Goal: Task Accomplishment & Management: Use online tool/utility

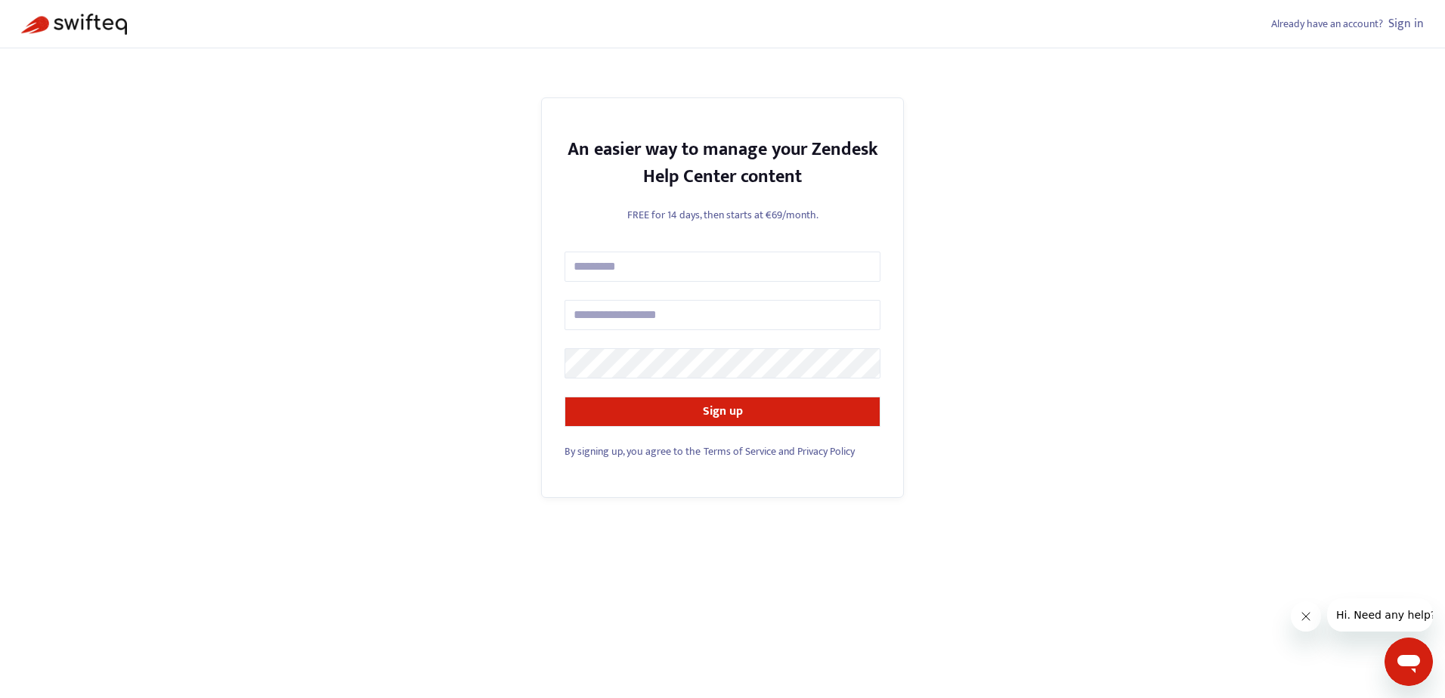
click at [1394, 20] on link "Sign in" at bounding box center [1406, 24] width 36 height 20
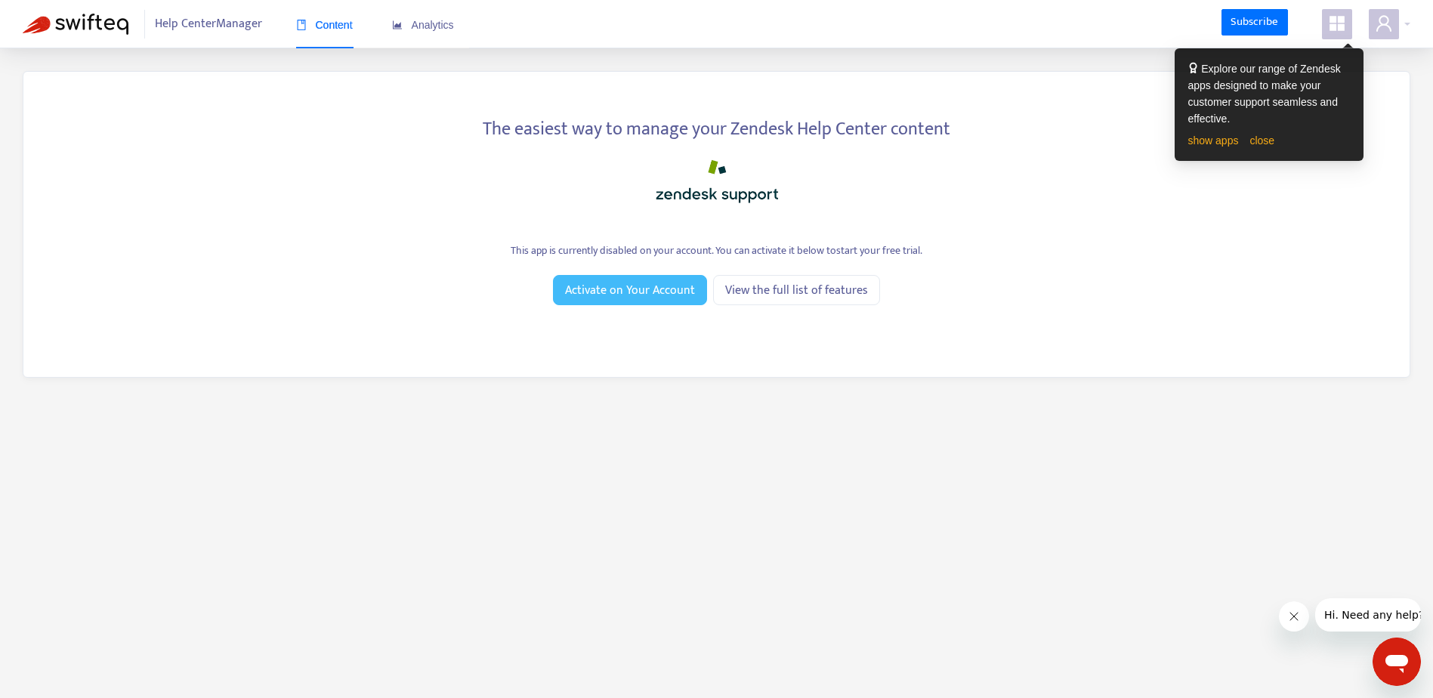
click at [646, 298] on span "Activate on Your Account" at bounding box center [630, 290] width 130 height 19
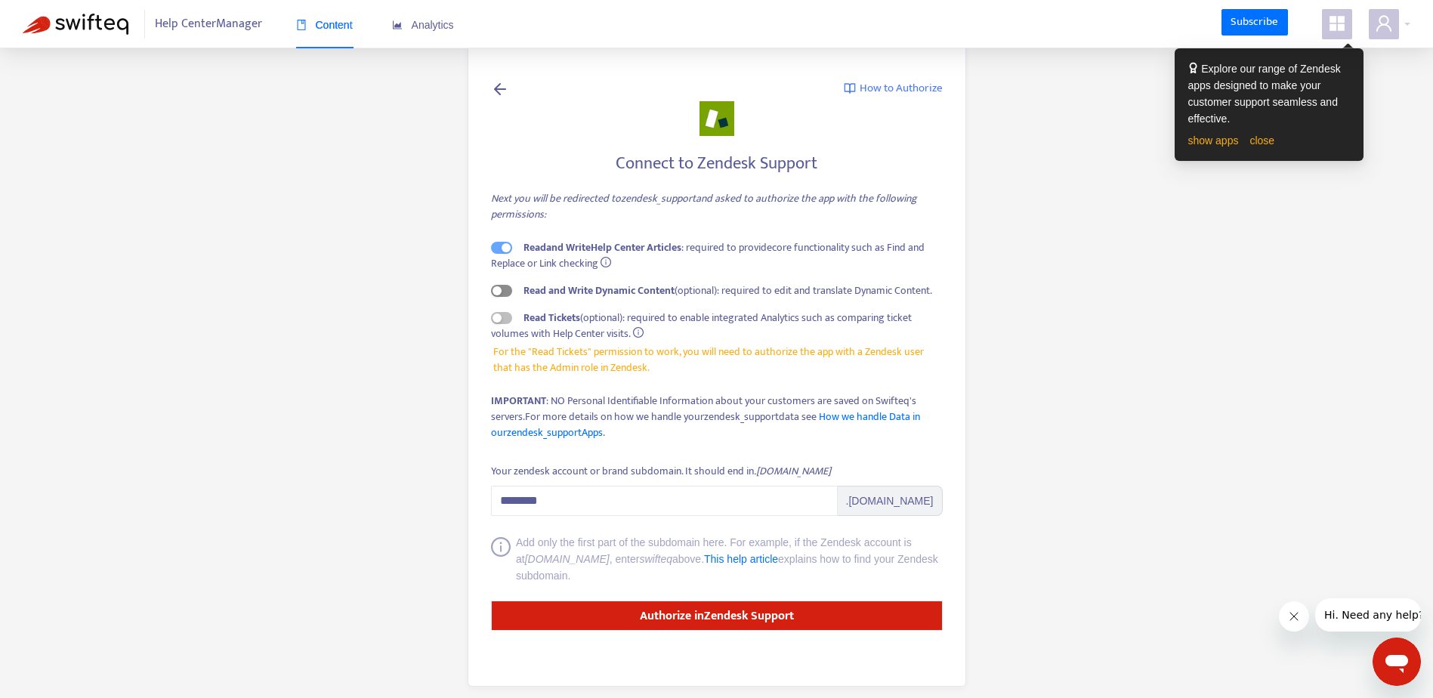
click at [505, 289] on span "button" at bounding box center [501, 291] width 21 height 12
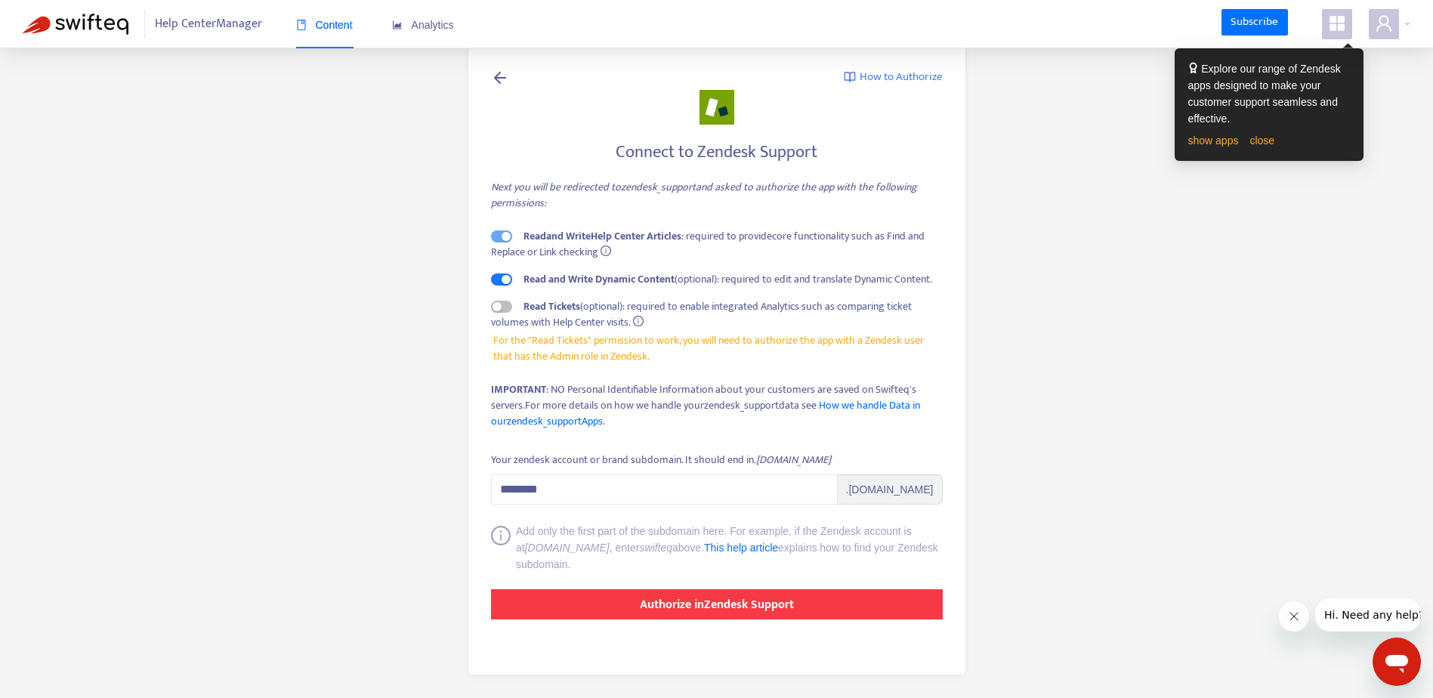
click at [740, 605] on strong "Authorize in Zendesk Support" at bounding box center [717, 605] width 154 height 20
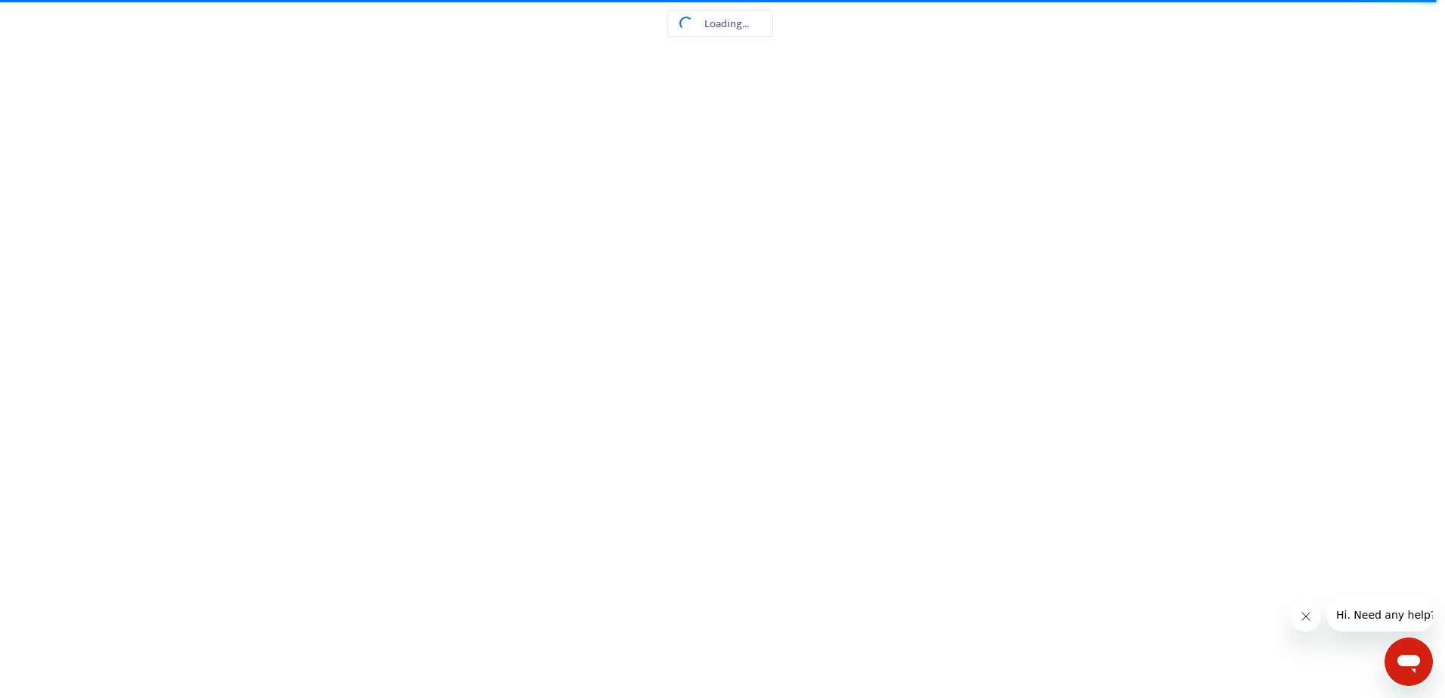
click at [703, 0] on html at bounding box center [722, 0] width 1445 height 0
click at [768, 0] on html at bounding box center [722, 0] width 1445 height 0
click at [672, 0] on html at bounding box center [722, 0] width 1445 height 0
click at [707, 0] on html at bounding box center [722, 0] width 1445 height 0
